Goal: Transaction & Acquisition: Purchase product/service

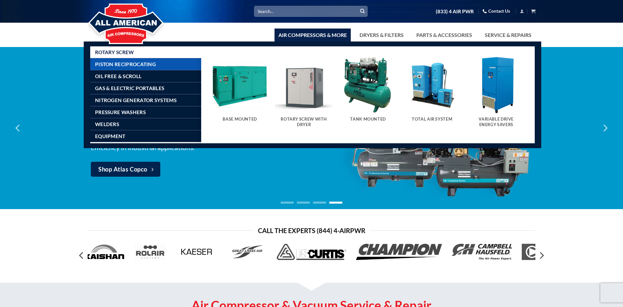
click at [143, 66] on span "Piston Reciprocating" at bounding box center [125, 64] width 61 height 5
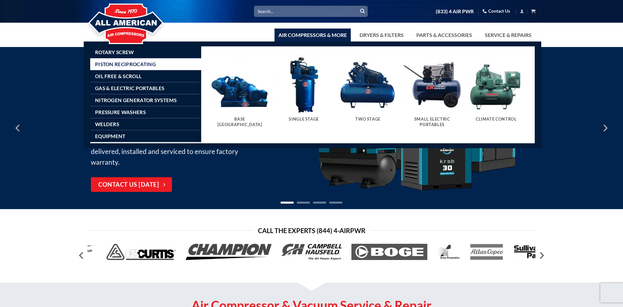
click at [353, 100] on img "Visit product category Two Stage" at bounding box center [368, 85] width 58 height 58
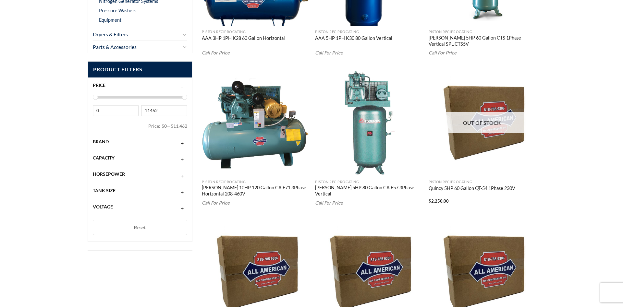
scroll to position [232, 0]
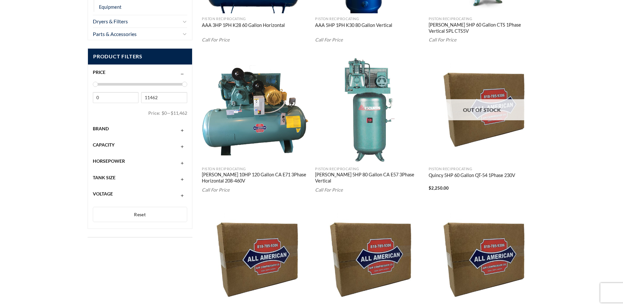
click at [96, 128] on span "Brand" at bounding box center [101, 129] width 16 height 6
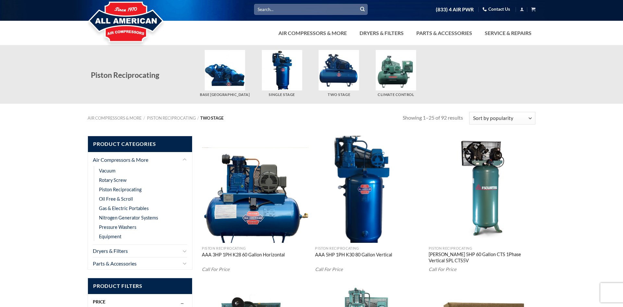
scroll to position [0, 0]
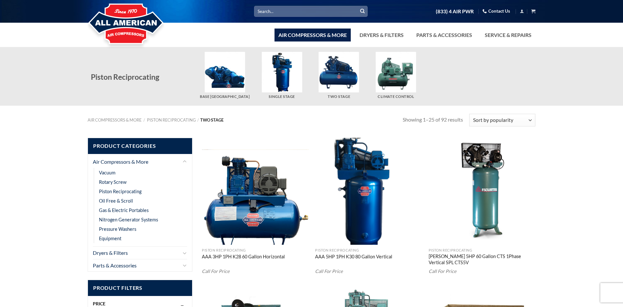
click at [303, 30] on link "Air Compressors & More" at bounding box center [312, 35] width 76 height 13
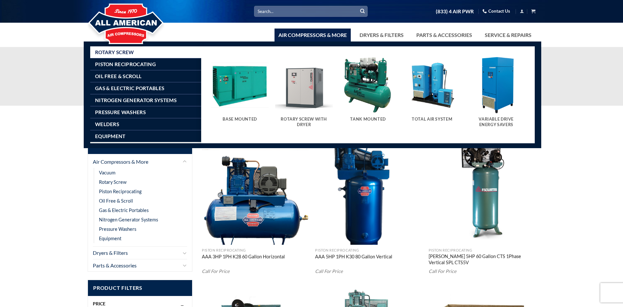
click at [140, 54] on link "Rotary Screw" at bounding box center [148, 52] width 106 height 12
click at [486, 116] on div "Variable Drive Energy Savers" at bounding box center [496, 124] width 58 height 20
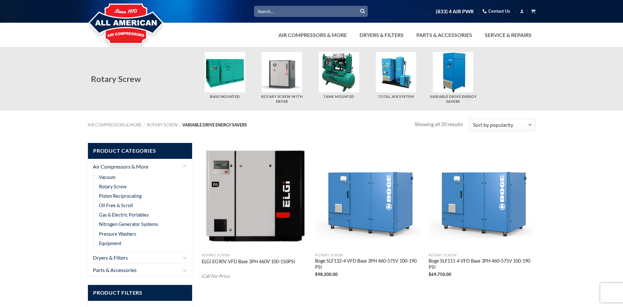
click at [338, 76] on img "Visit product category Tank Mounted" at bounding box center [338, 72] width 41 height 41
